Goal: Navigation & Orientation: Find specific page/section

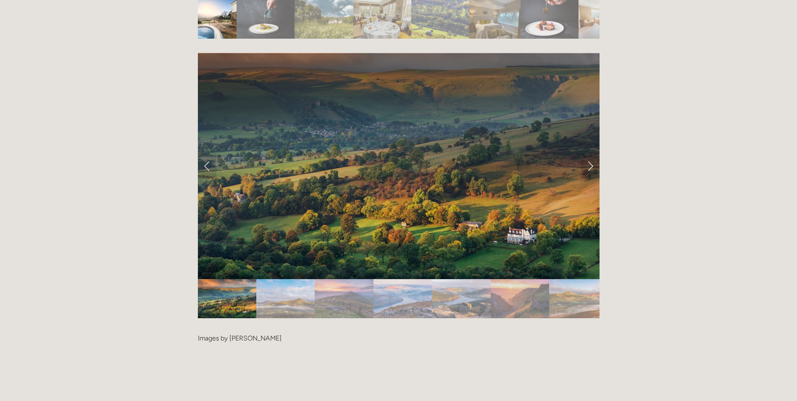
scroll to position [1723, 0]
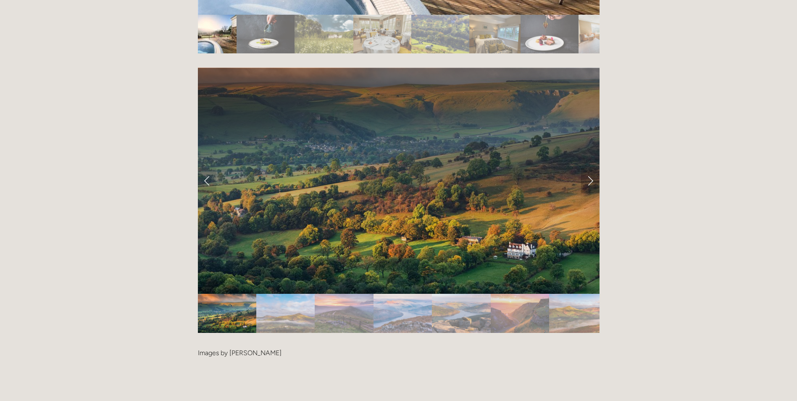
click at [588, 168] on link "Next Slide" at bounding box center [590, 180] width 18 height 25
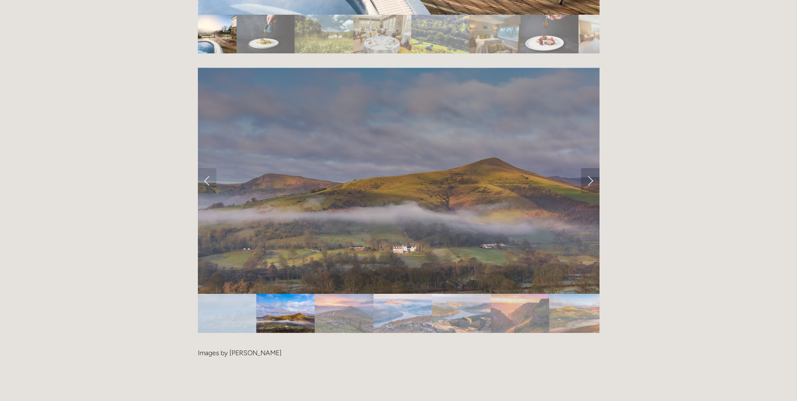
click at [588, 168] on link "Next Slide" at bounding box center [590, 180] width 18 height 25
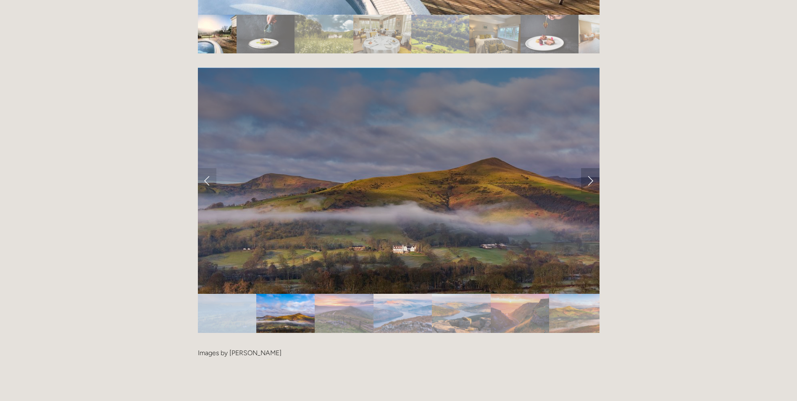
click at [588, 168] on link "Next Slide" at bounding box center [590, 180] width 18 height 25
click at [590, 168] on link "Next Slide" at bounding box center [590, 180] width 18 height 25
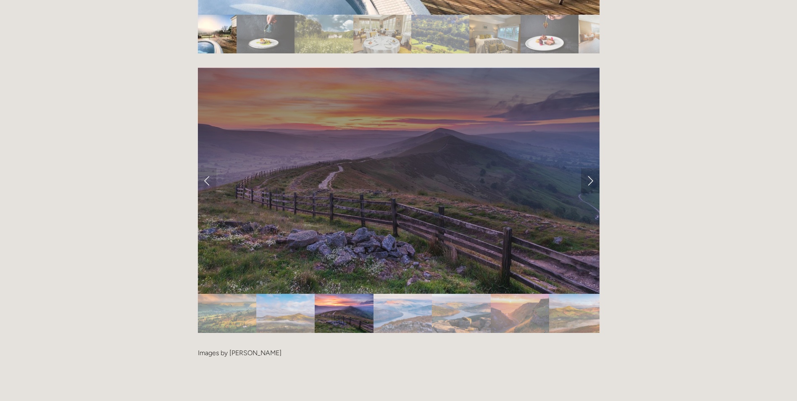
click at [590, 168] on link "Next Slide" at bounding box center [590, 180] width 18 height 25
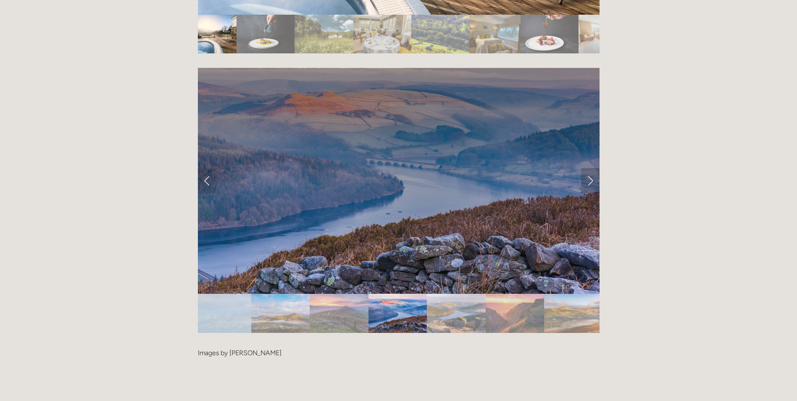
click at [592, 168] on link "Next Slide" at bounding box center [590, 180] width 18 height 25
click at [593, 168] on link "Next Slide" at bounding box center [590, 180] width 18 height 25
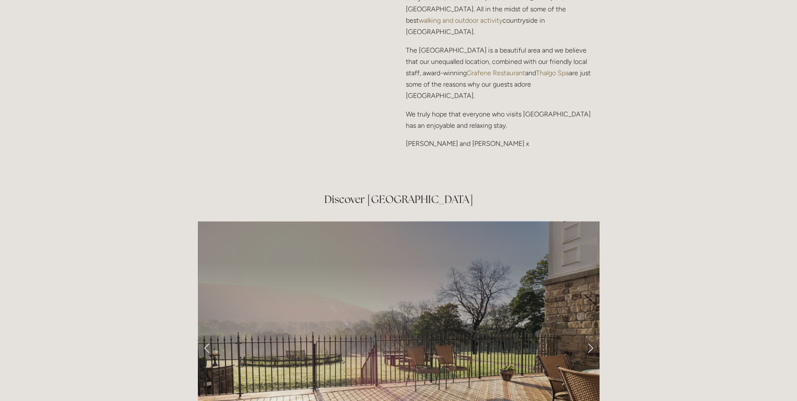
scroll to position [1303, 0]
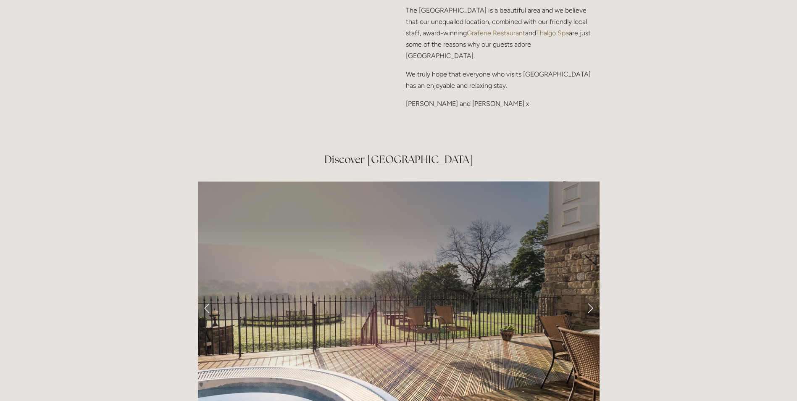
click at [590, 295] on link "Next Slide" at bounding box center [590, 307] width 18 height 25
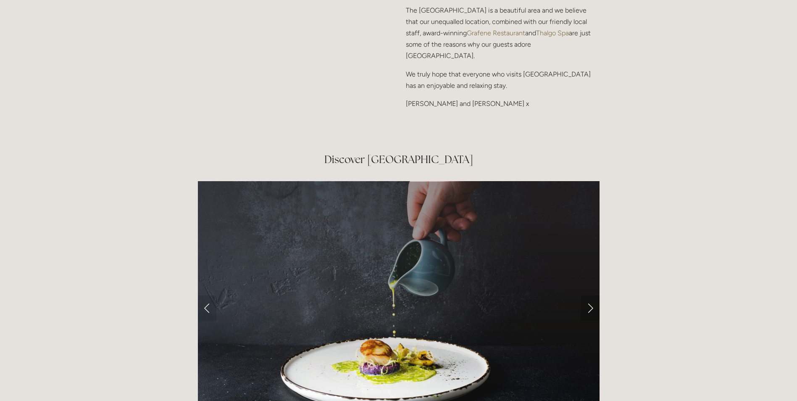
click at [589, 295] on link "Next Slide" at bounding box center [590, 307] width 18 height 25
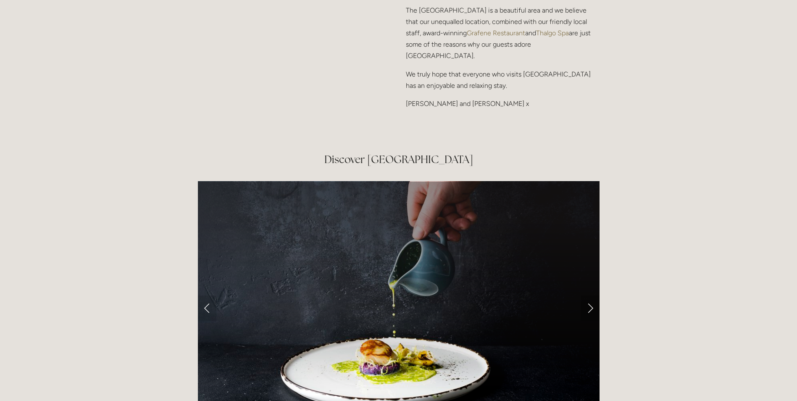
click at [589, 295] on link "Next Slide" at bounding box center [590, 307] width 18 height 25
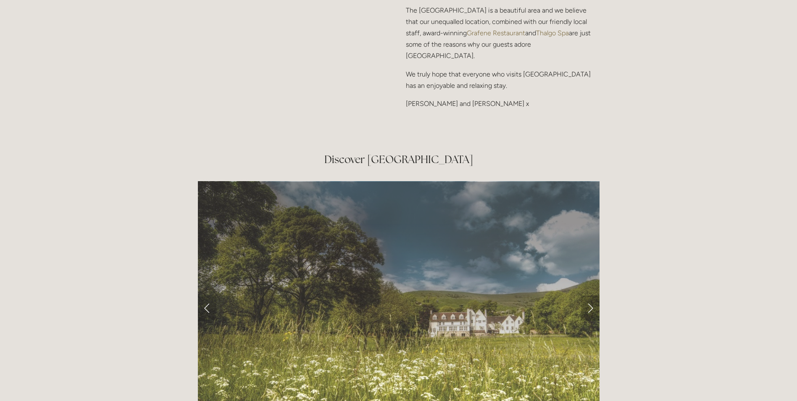
click at [589, 295] on link "Next Slide" at bounding box center [590, 307] width 18 height 25
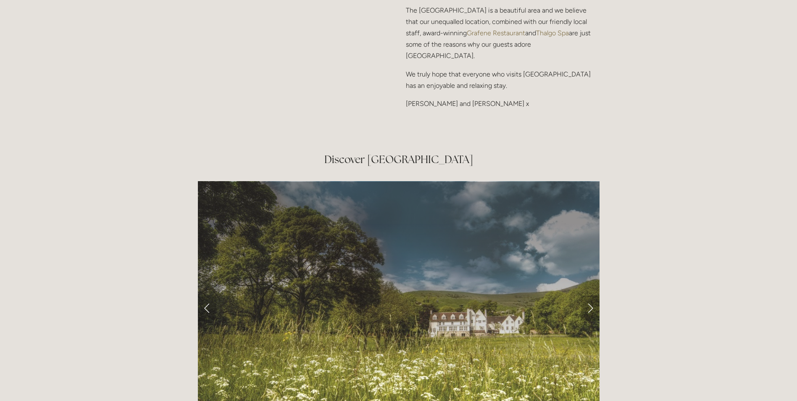
click at [589, 295] on link "Next Slide" at bounding box center [590, 307] width 18 height 25
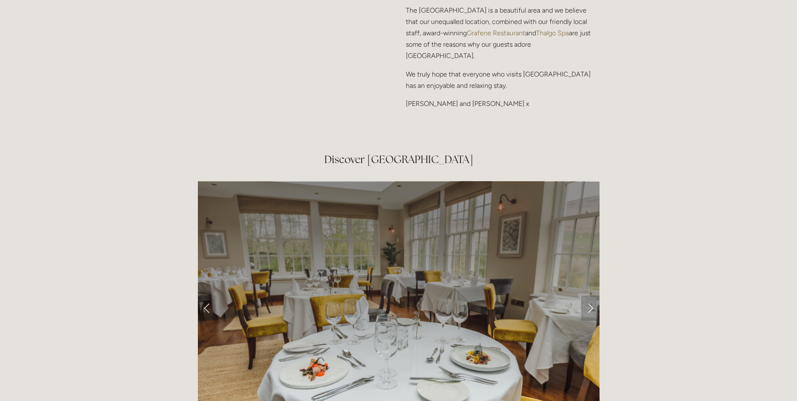
click at [590, 295] on link "Next Slide" at bounding box center [590, 307] width 18 height 25
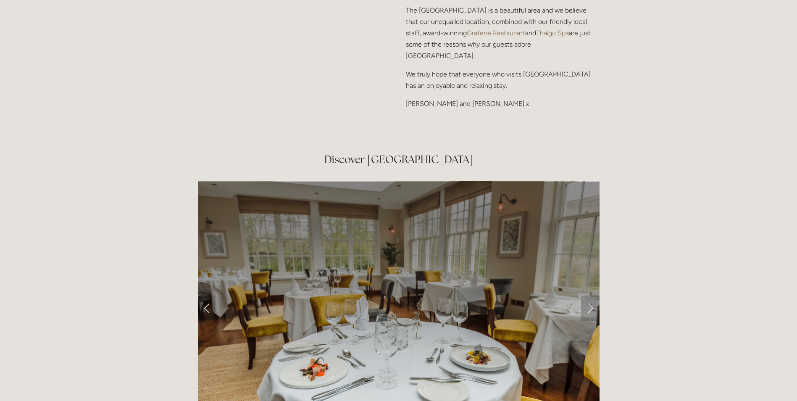
click at [590, 295] on link "Next Slide" at bounding box center [590, 307] width 18 height 25
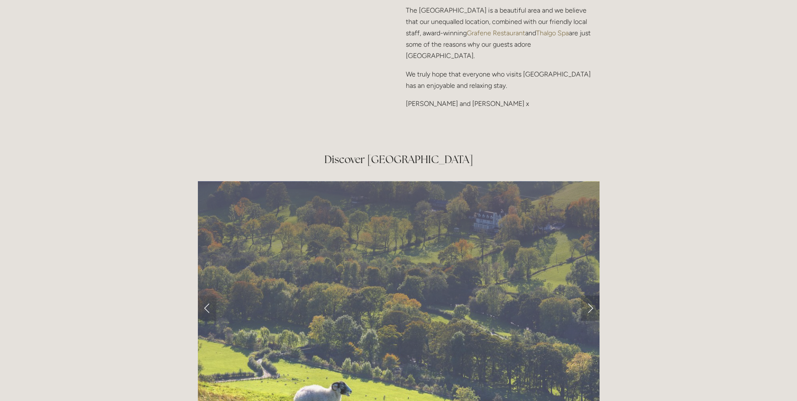
click at [590, 295] on link "Next Slide" at bounding box center [590, 307] width 18 height 25
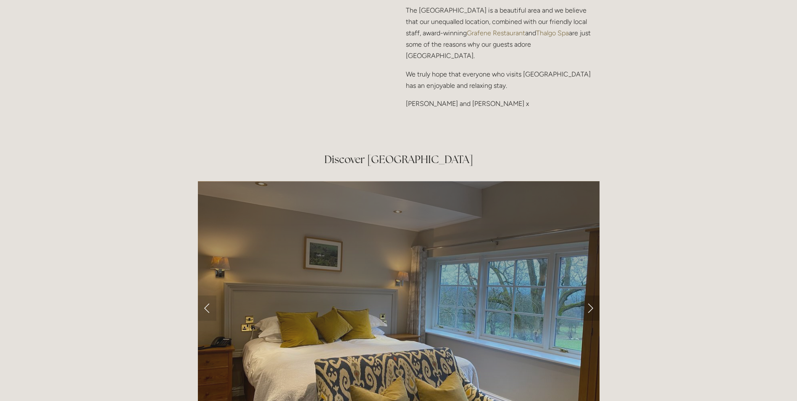
click at [590, 295] on link "Next Slide" at bounding box center [590, 307] width 18 height 25
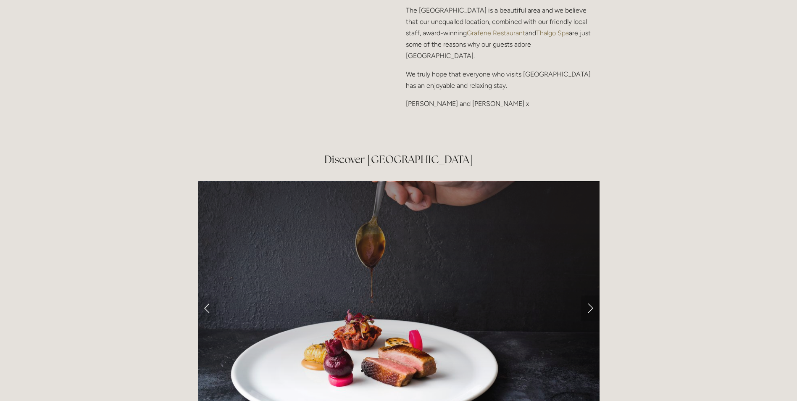
click at [591, 295] on link "Next Slide" at bounding box center [590, 307] width 18 height 25
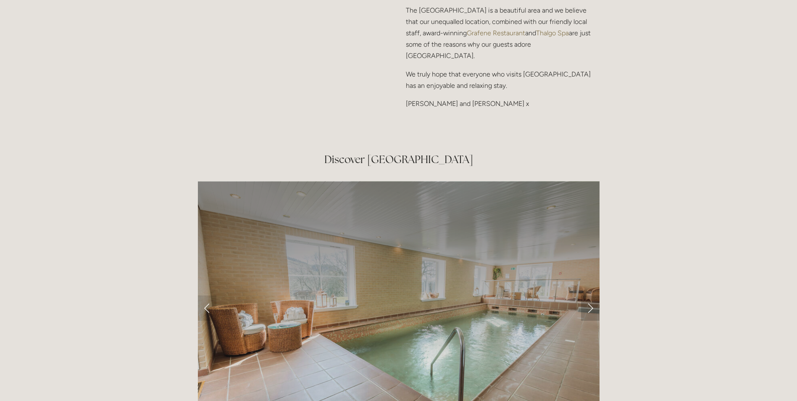
click at [591, 295] on link "Next Slide" at bounding box center [590, 307] width 18 height 25
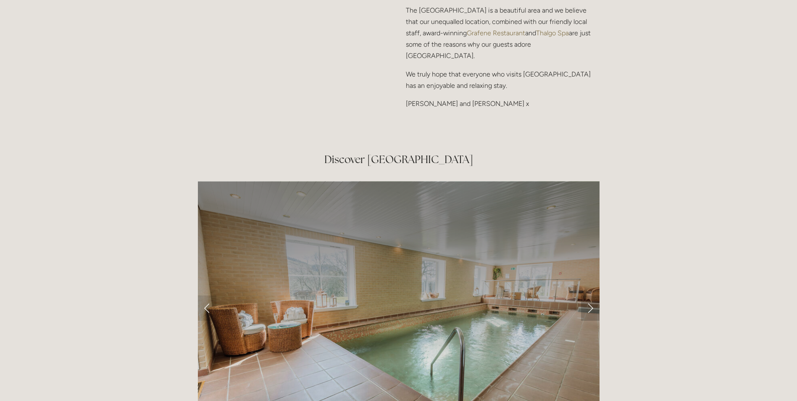
click at [591, 295] on link "Next Slide" at bounding box center [590, 307] width 18 height 25
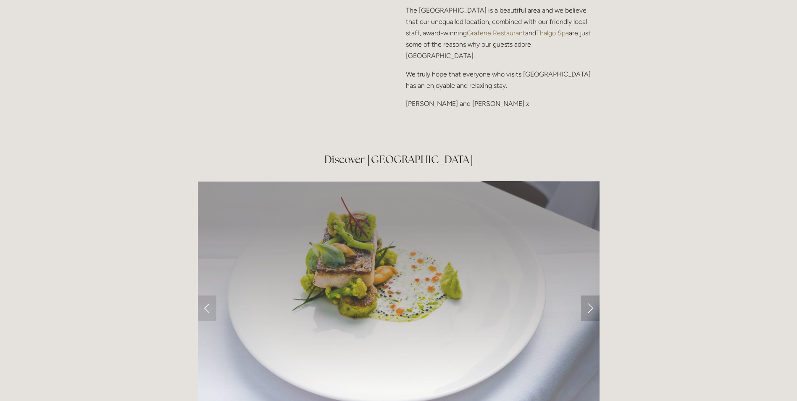
click at [592, 295] on link "Next Slide" at bounding box center [590, 307] width 18 height 25
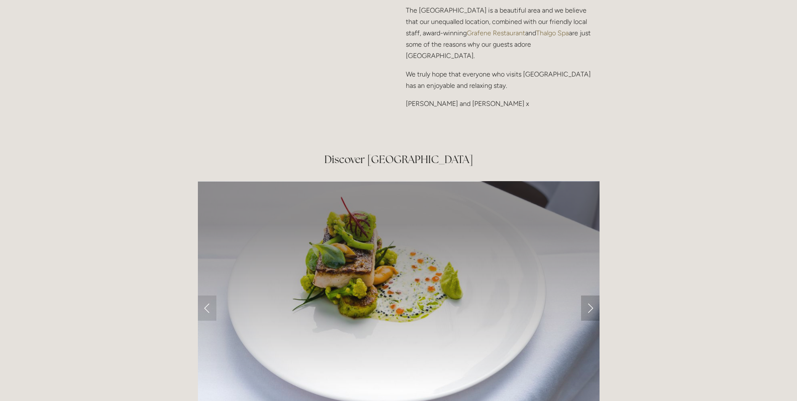
click at [592, 295] on link "Next Slide" at bounding box center [590, 307] width 18 height 25
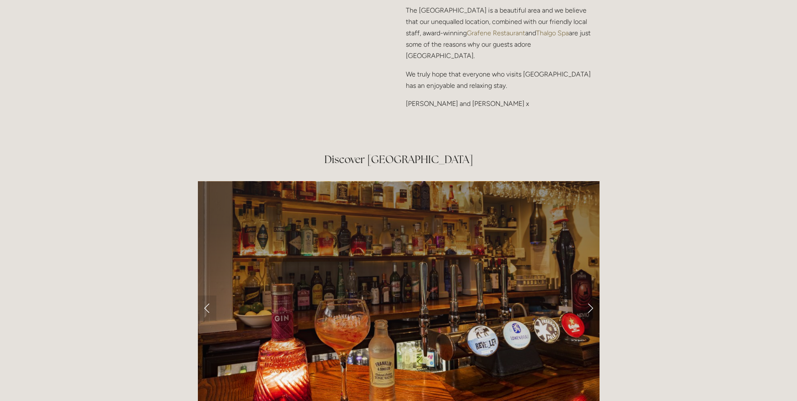
click at [592, 295] on link "Next Slide" at bounding box center [590, 307] width 18 height 25
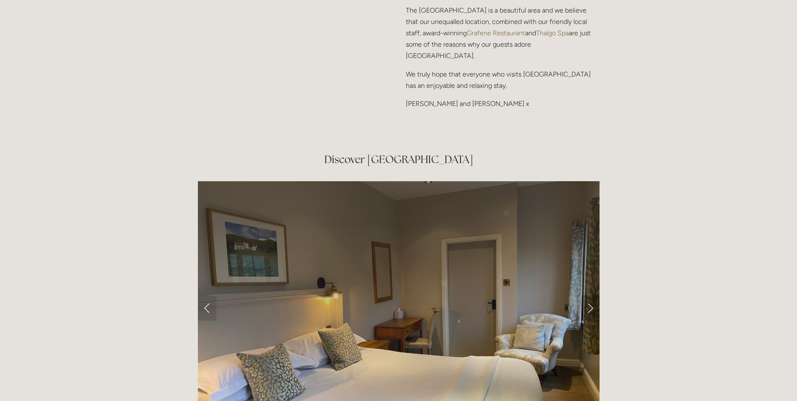
click at [592, 295] on link "Next Slide" at bounding box center [590, 307] width 18 height 25
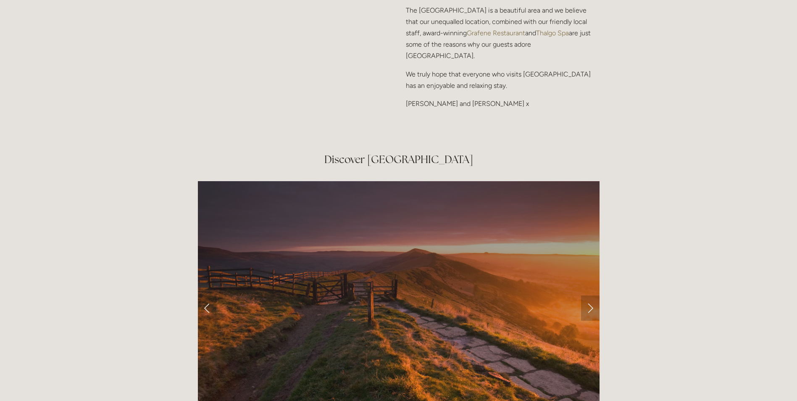
click at [592, 295] on link "Next Slide" at bounding box center [590, 307] width 18 height 25
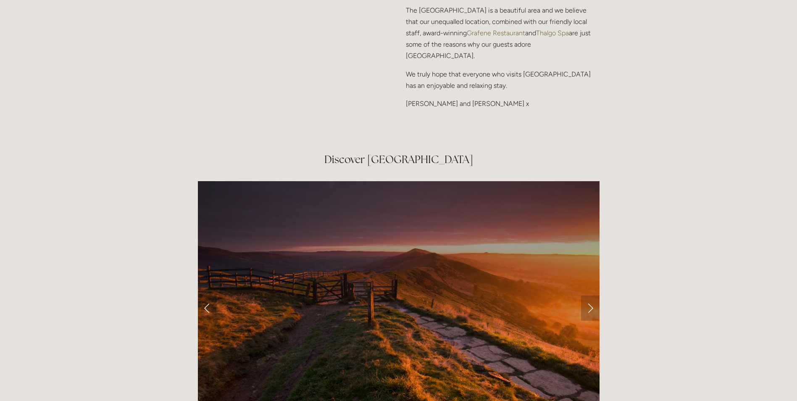
click at [592, 295] on link "Next Slide" at bounding box center [590, 307] width 18 height 25
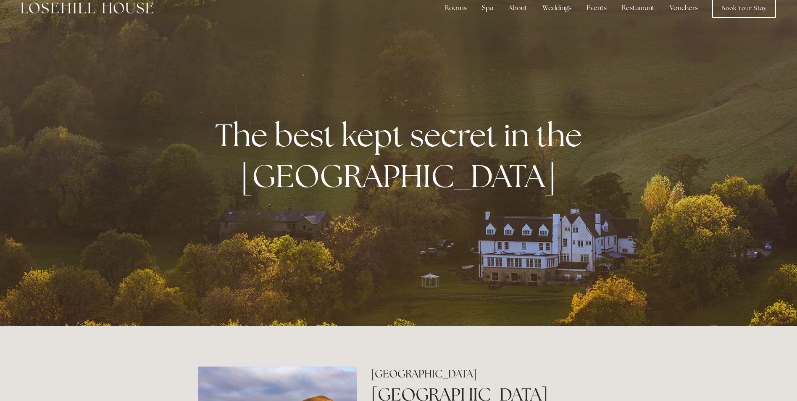
scroll to position [0, 0]
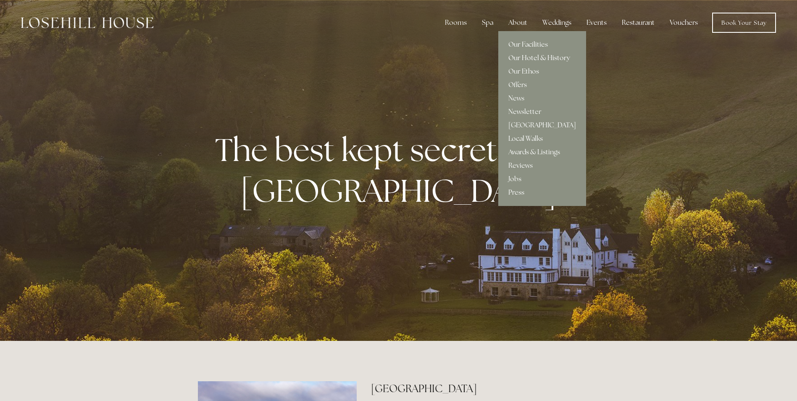
click at [519, 56] on link "Our Hotel & History" at bounding box center [542, 57] width 88 height 13
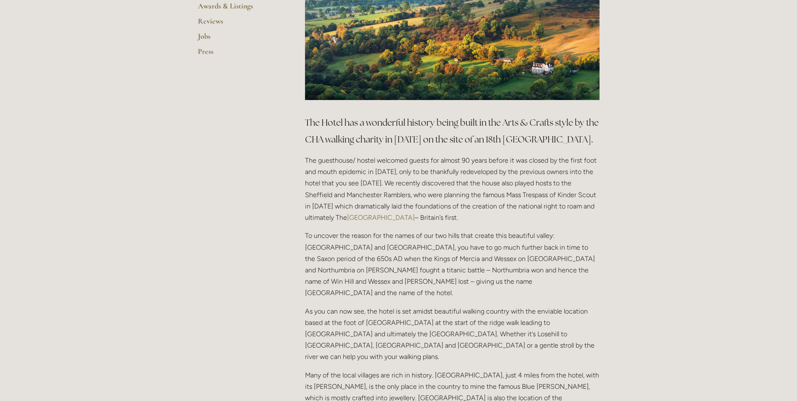
scroll to position [168, 0]
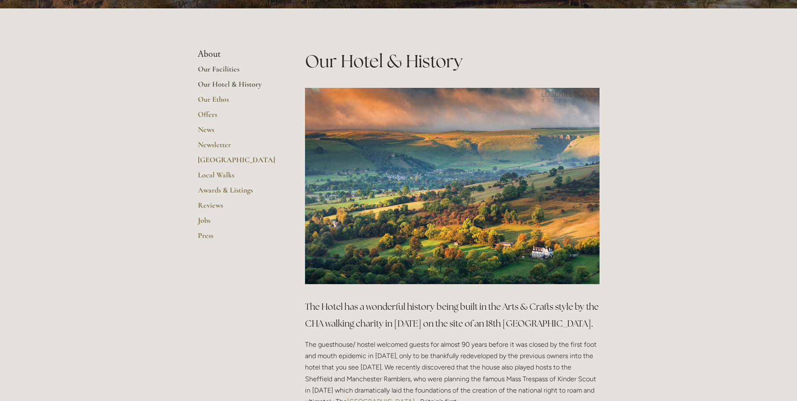
click at [219, 66] on link "Our Facilities" at bounding box center [238, 71] width 80 height 15
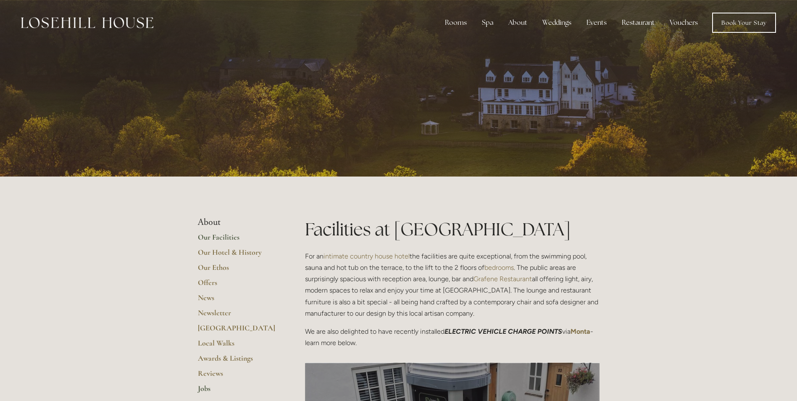
click at [200, 387] on link "Jobs" at bounding box center [238, 391] width 80 height 15
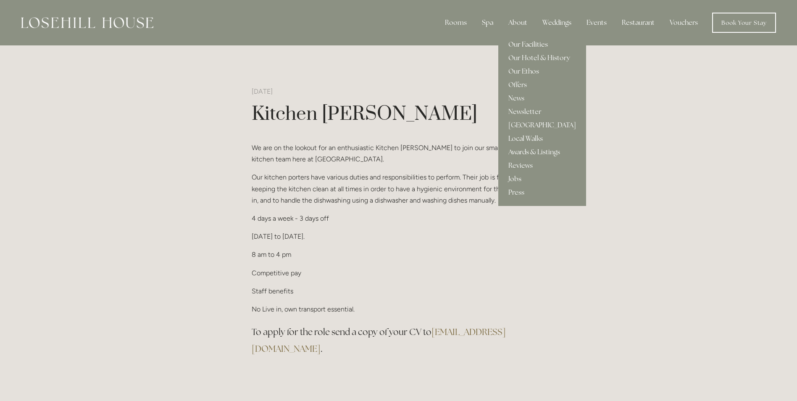
click at [512, 42] on link "Our Facilities" at bounding box center [542, 44] width 88 height 13
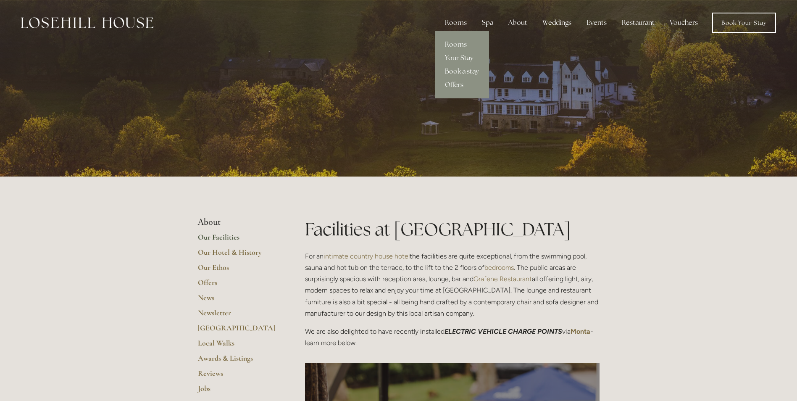
click at [451, 58] on link "Your Stay" at bounding box center [462, 57] width 54 height 13
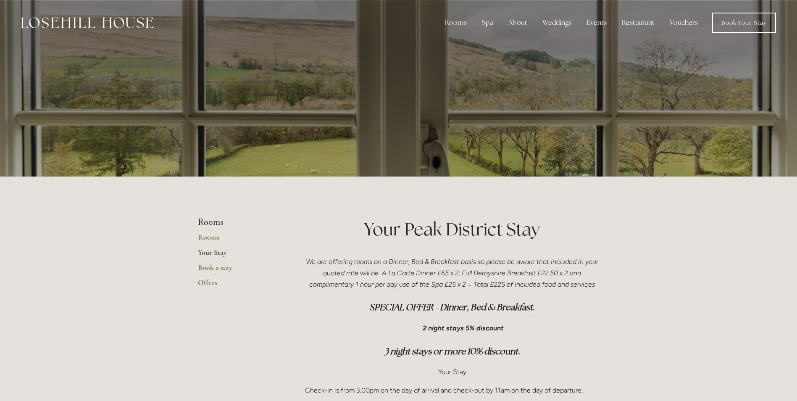
click at [81, 24] on img at bounding box center [87, 22] width 132 height 11
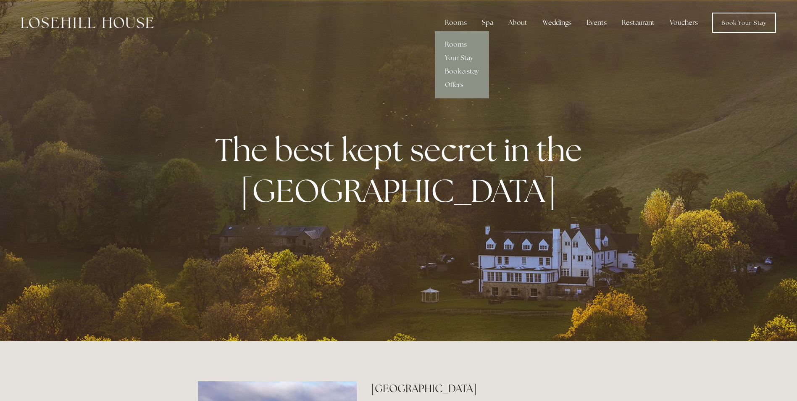
click at [447, 22] on div "Rooms" at bounding box center [455, 22] width 35 height 17
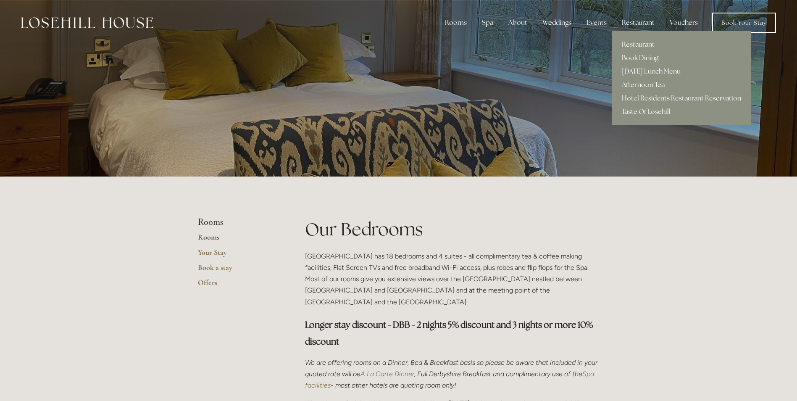
click at [649, 23] on div "Restaurant" at bounding box center [638, 22] width 46 height 17
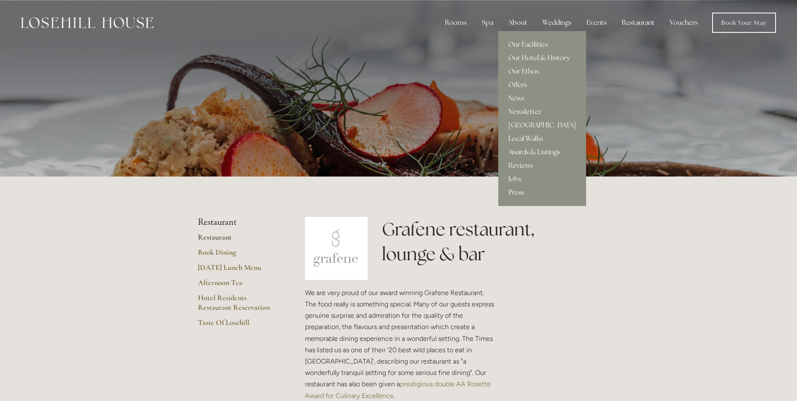
click at [511, 22] on div "About" at bounding box center [518, 22] width 32 height 17
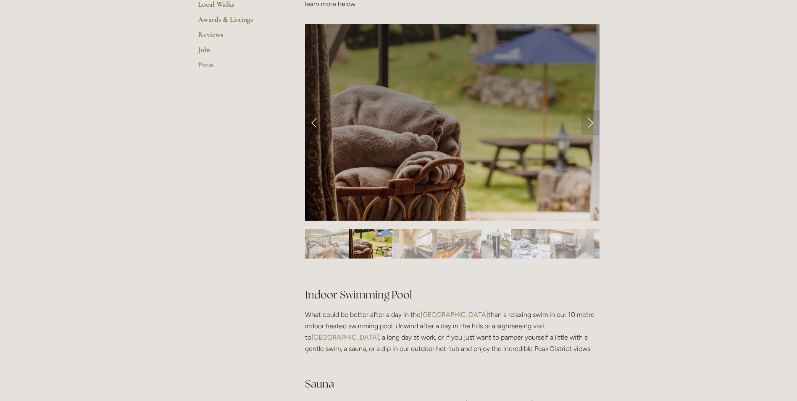
scroll to position [336, 0]
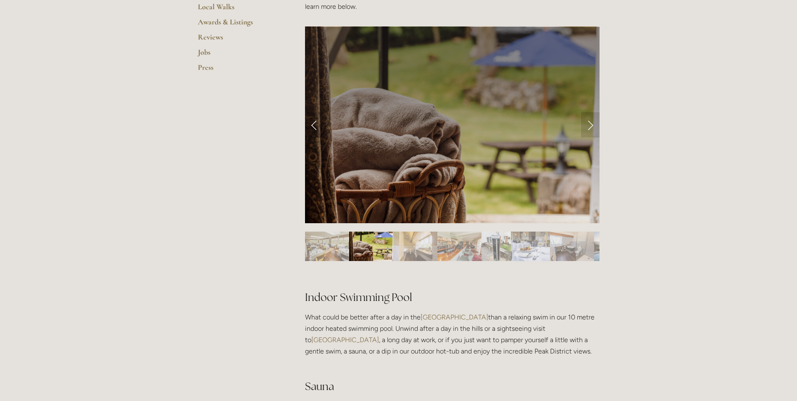
click at [421, 250] on img "Slide 3" at bounding box center [415, 246] width 44 height 29
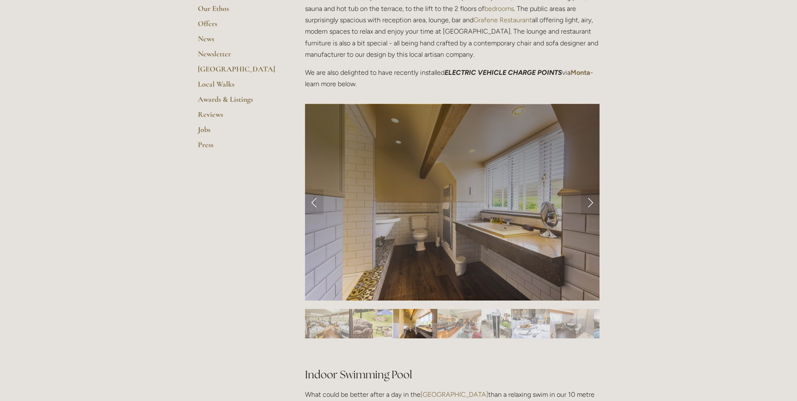
scroll to position [252, 0]
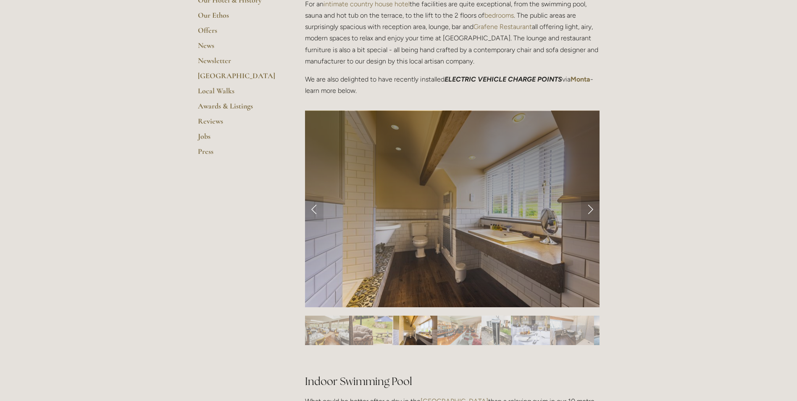
click at [466, 325] on img "Slide 4" at bounding box center [460, 330] width 44 height 29
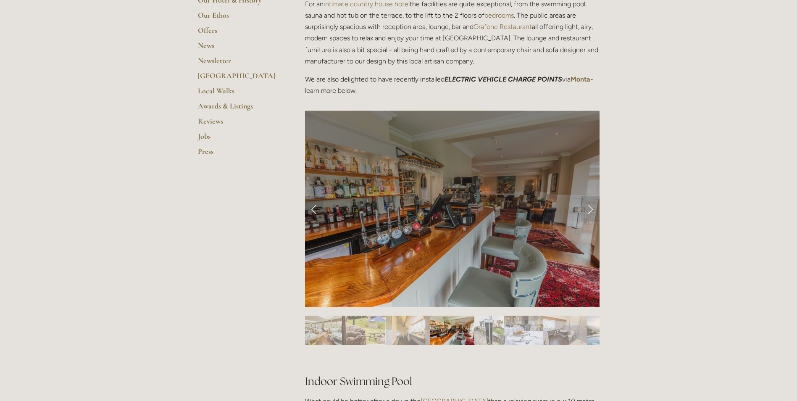
click at [500, 330] on img "Slide 5" at bounding box center [488, 330] width 29 height 29
click at [522, 335] on img "Slide 6" at bounding box center [523, 330] width 39 height 29
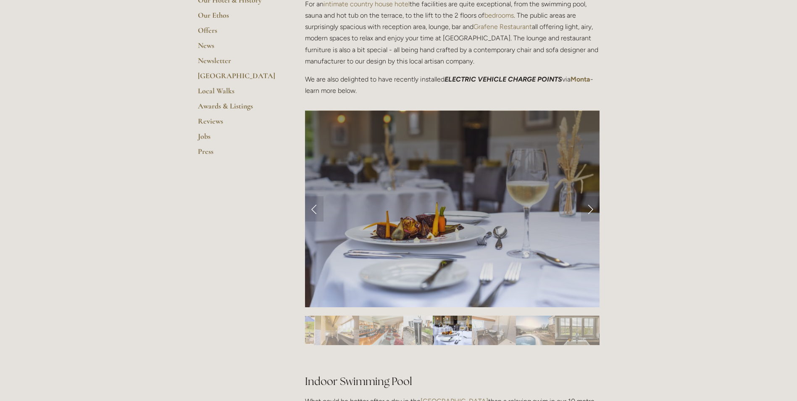
click at [564, 330] on img "Slide 9" at bounding box center [577, 330] width 44 height 29
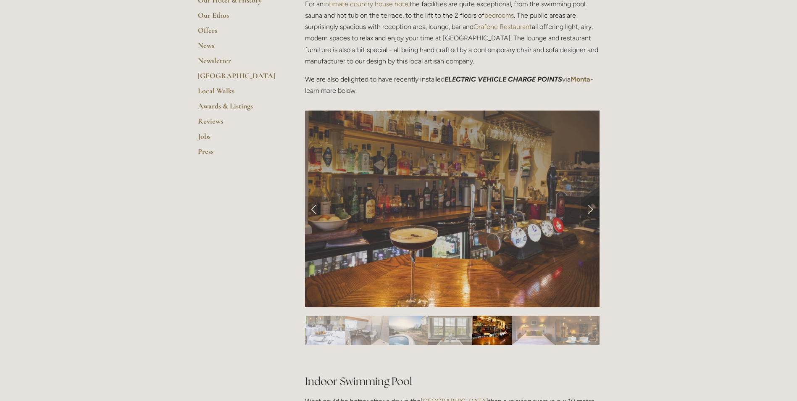
click at [545, 331] on img "Slide 11" at bounding box center [534, 330] width 44 height 29
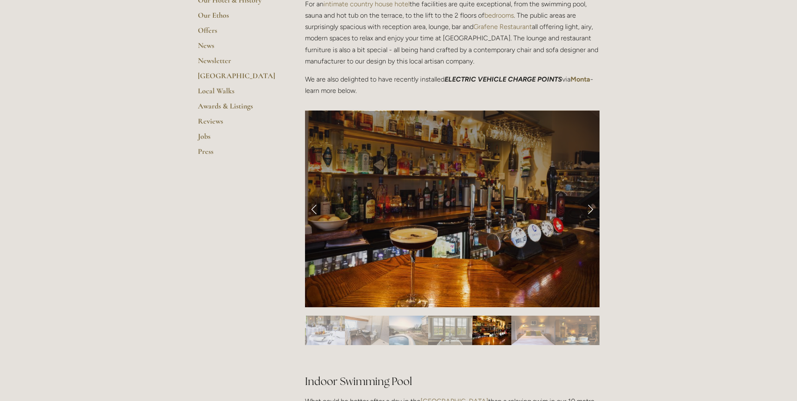
click at [555, 332] on img "Slide 11" at bounding box center [533, 330] width 44 height 29
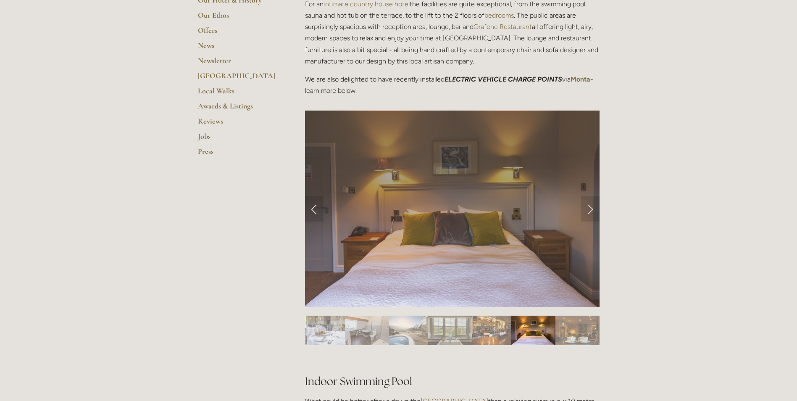
click at [567, 332] on img "Slide 12" at bounding box center [578, 330] width 44 height 29
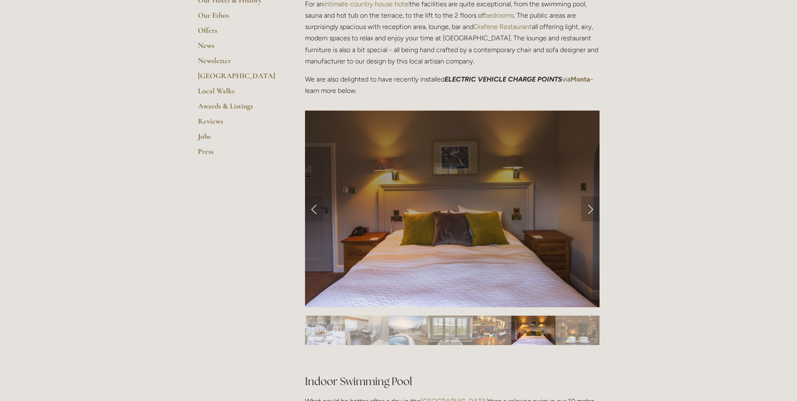
click at [588, 217] on link "Next Slide" at bounding box center [590, 208] width 18 height 25
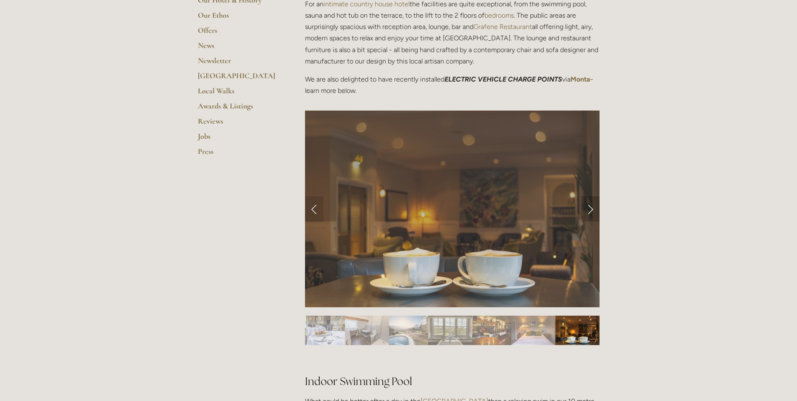
click at [589, 212] on link "Next Slide" at bounding box center [590, 208] width 18 height 25
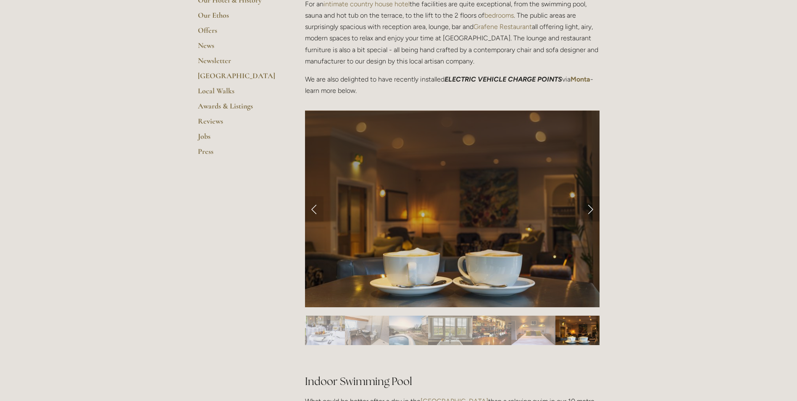
click at [589, 212] on link "Next Slide" at bounding box center [590, 208] width 18 height 25
click at [589, 209] on link "Next Slide" at bounding box center [590, 208] width 18 height 25
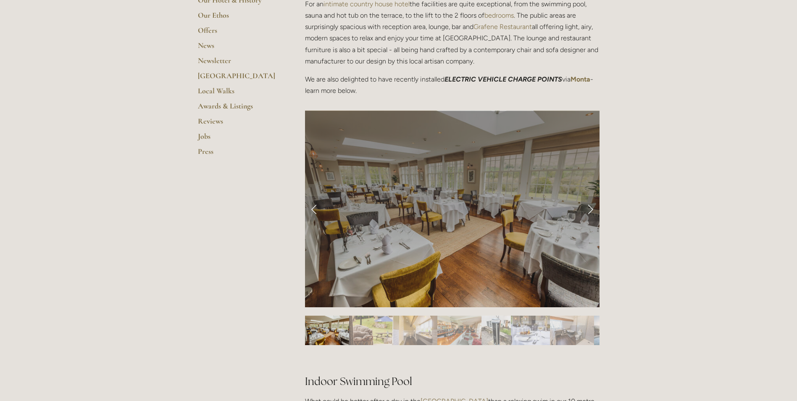
click at [589, 209] on link "Next Slide" at bounding box center [590, 208] width 18 height 25
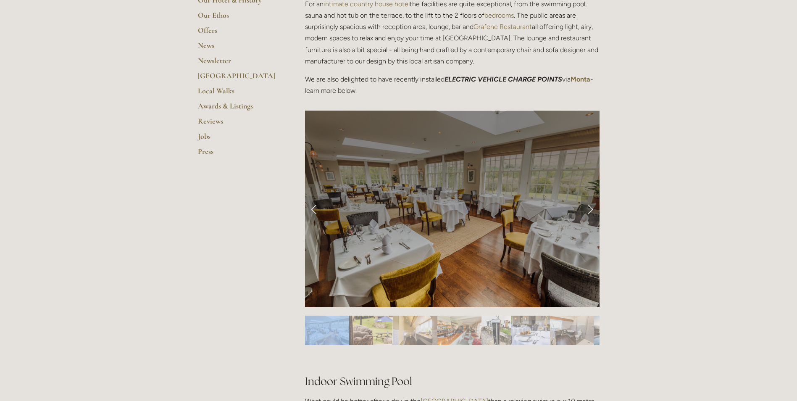
click at [589, 209] on link "Next Slide" at bounding box center [590, 208] width 18 height 25
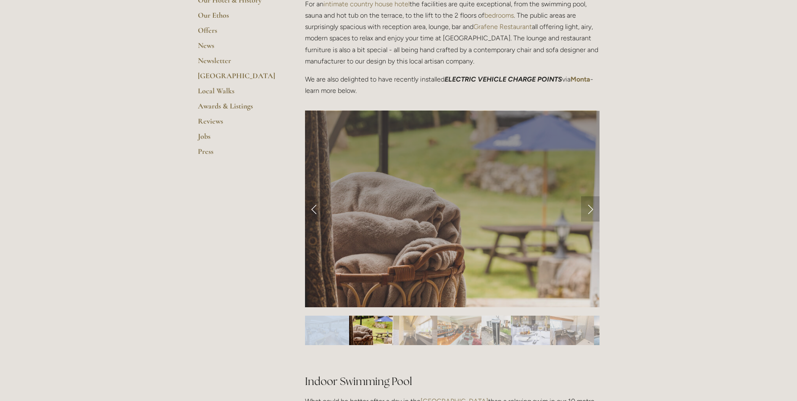
click at [590, 208] on link "Next Slide" at bounding box center [590, 208] width 18 height 25
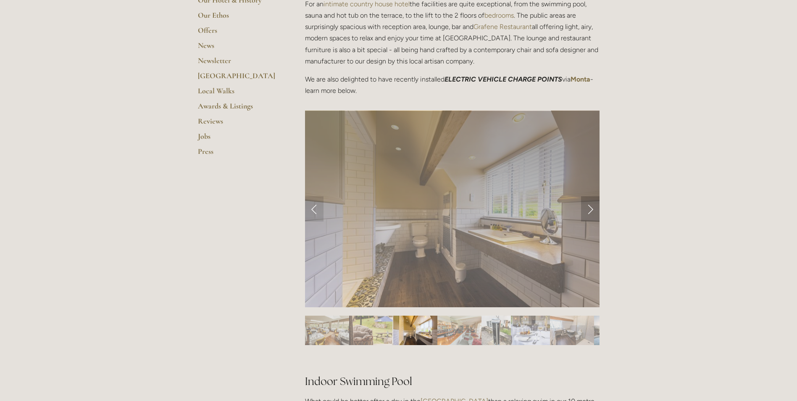
click at [592, 207] on link "Next Slide" at bounding box center [590, 208] width 18 height 25
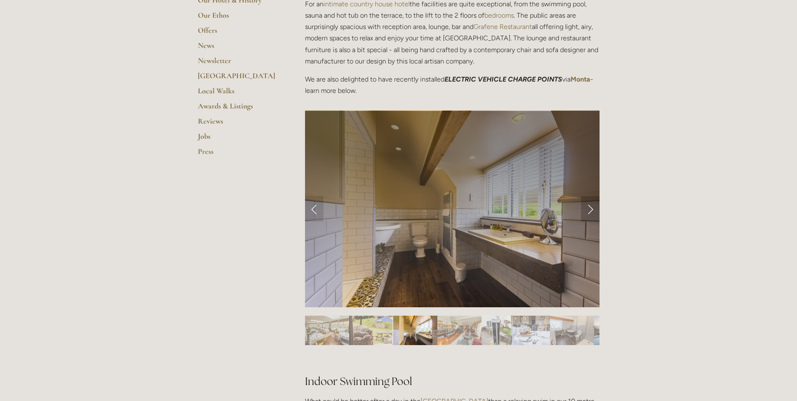
click at [591, 208] on link "Next Slide" at bounding box center [590, 208] width 18 height 25
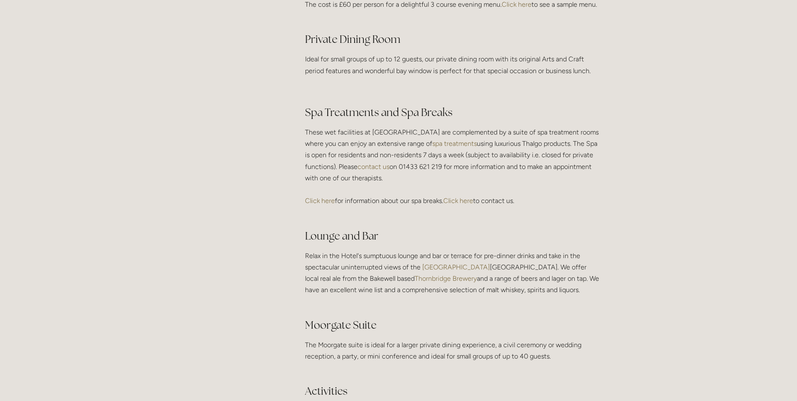
scroll to position [1471, 0]
